Goal: Information Seeking & Learning: Learn about a topic

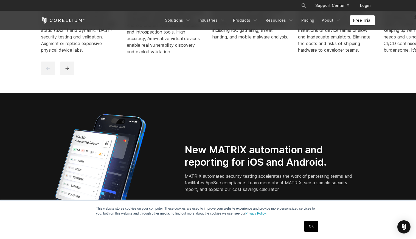
scroll to position [395, 0]
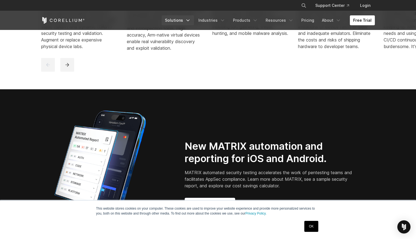
click at [178, 22] on link "Solutions" at bounding box center [178, 20] width 32 height 10
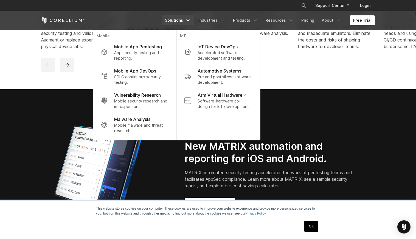
click at [312, 15] on div "Free Trial Solutions IoT" at bounding box center [208, 20] width 334 height 19
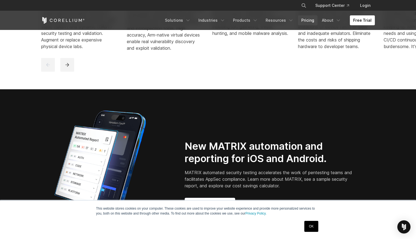
click at [311, 20] on link "Pricing" at bounding box center [307, 20] width 19 height 10
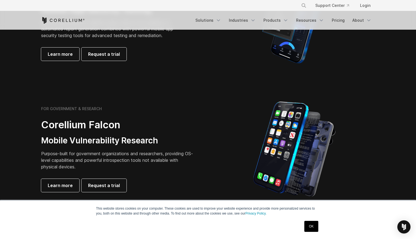
scroll to position [191, 0]
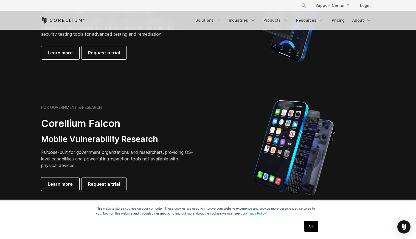
click at [317, 227] on link "OK" at bounding box center [311, 226] width 14 height 11
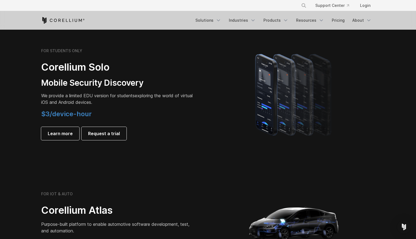
scroll to position [375, 0]
click at [52, 114] on span "$3/device-hour" at bounding box center [66, 113] width 50 height 8
click at [48, 118] on div at bounding box center [48, 118] width 0 height 0
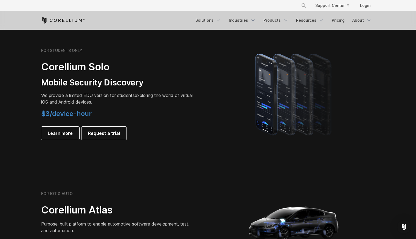
click at [219, 128] on div at bounding box center [293, 94] width 161 height 96
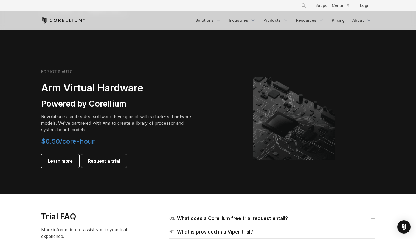
scroll to position [630, 0]
